Goal: Find contact information: Find contact information

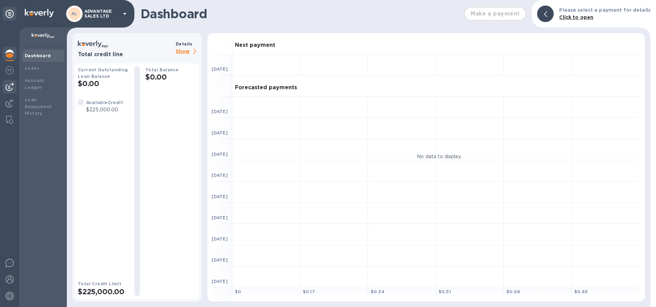
click at [10, 87] on img at bounding box center [10, 87] width 8 height 8
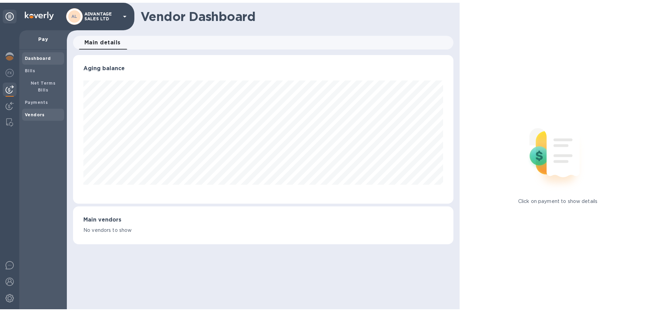
scroll to position [149, 380]
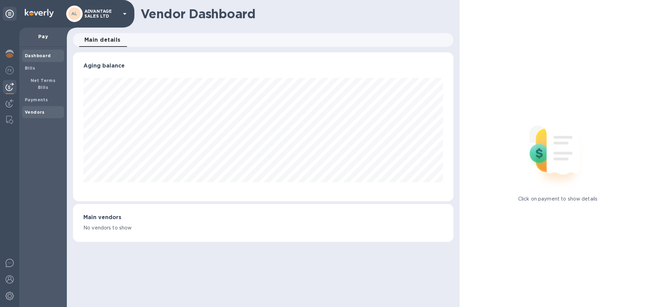
click at [35, 109] on span "Vendors" at bounding box center [35, 112] width 20 height 7
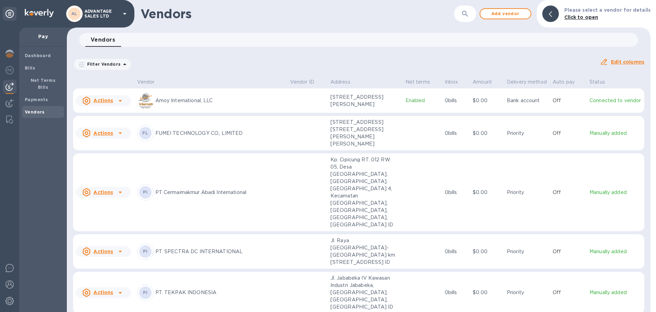
click at [209, 190] on p "PT Cermaimakmur Abadi International" at bounding box center [219, 192] width 129 height 7
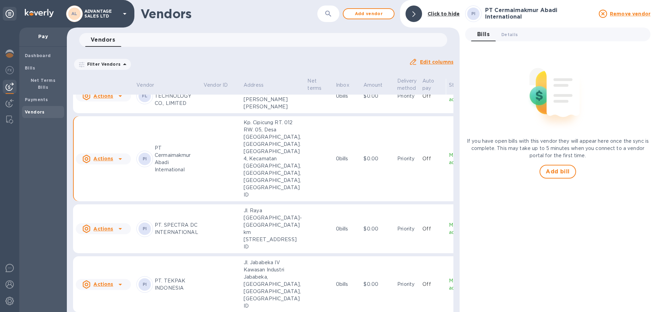
scroll to position [49, 0]
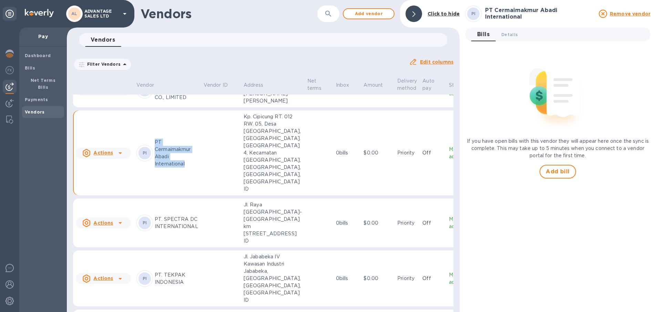
drag, startPoint x: 155, startPoint y: 201, endPoint x: 188, endPoint y: 226, distance: 41.4
click at [188, 168] on p "PT Cermaimakmur Abadi International" at bounding box center [176, 153] width 43 height 29
copy p "PT Cermaimakmur Abadi International"
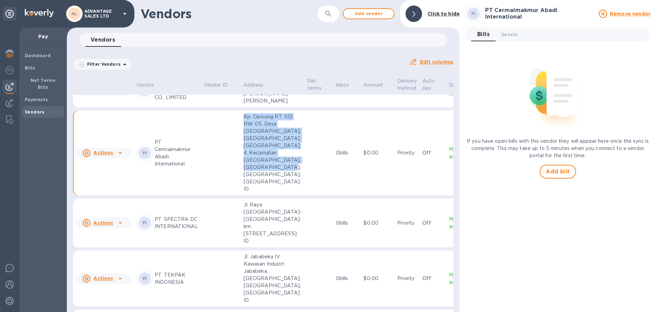
drag, startPoint x: 241, startPoint y: 176, endPoint x: 283, endPoint y: 252, distance: 86.6
click at [283, 196] on td "Kp. Cipicung RT. 012 RW. 05, Desa [GEOGRAPHIC_DATA], [GEOGRAPHIC_DATA]. [GEOGRA…" at bounding box center [273, 153] width 64 height 85
copy p "Kp. Cipicung RT. 012 RW. 05, Desa [GEOGRAPHIC_DATA], [GEOGRAPHIC_DATA]. [GEOGRA…"
click at [476, 116] on div at bounding box center [557, 92] width 185 height 91
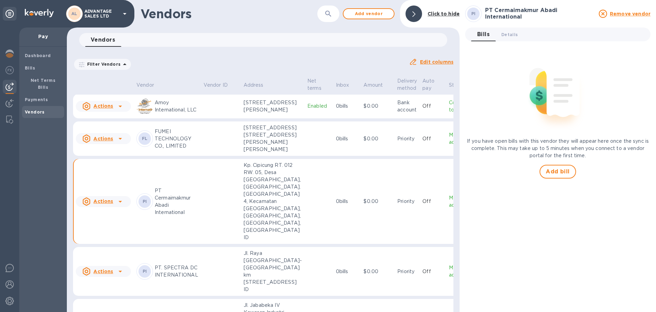
scroll to position [0, 0]
